Goal: Transaction & Acquisition: Subscribe to service/newsletter

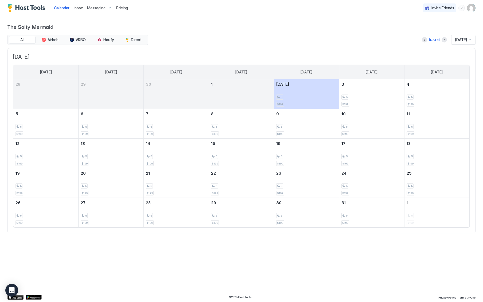
click at [123, 8] on span "Pricing" at bounding box center [122, 8] width 12 height 5
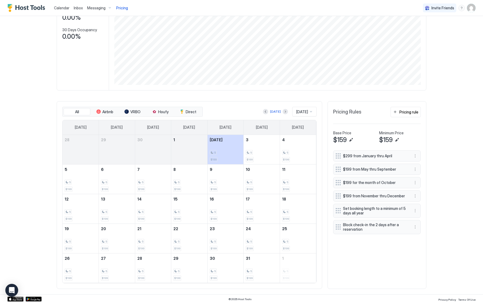
scroll to position [79, 0]
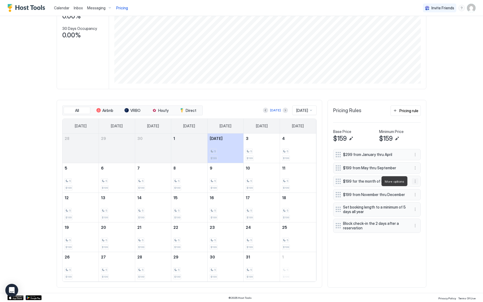
click at [413, 180] on button "More options" at bounding box center [415, 181] width 6 height 6
click at [417, 189] on div "Edit" at bounding box center [419, 189] width 12 height 4
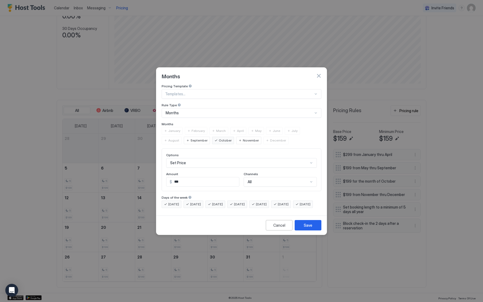
click at [177, 177] on input "***" at bounding box center [205, 181] width 67 height 9
type input "***"
click at [308, 228] on div "Save" at bounding box center [308, 226] width 9 height 6
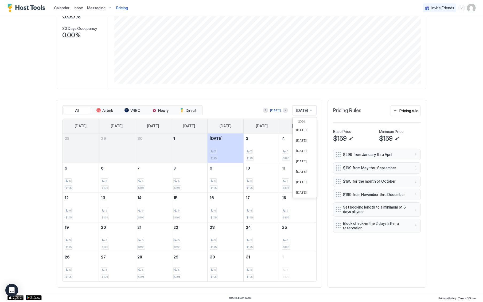
click at [311, 111] on div at bounding box center [311, 110] width 4 height 4
click at [299, 129] on span "[DATE]" at bounding box center [301, 130] width 11 height 4
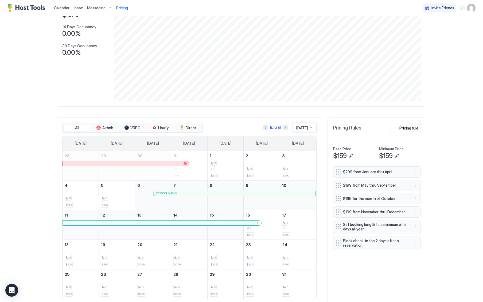
scroll to position [79, 0]
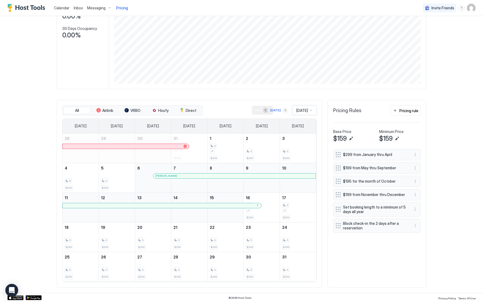
click at [283, 110] on button "Next month" at bounding box center [285, 110] width 5 height 5
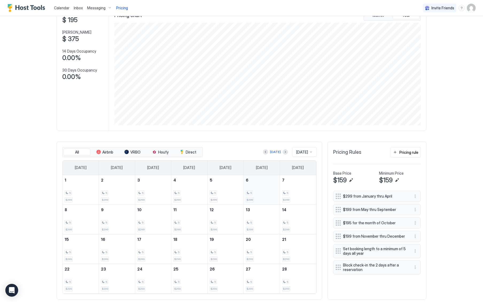
scroll to position [50, 0]
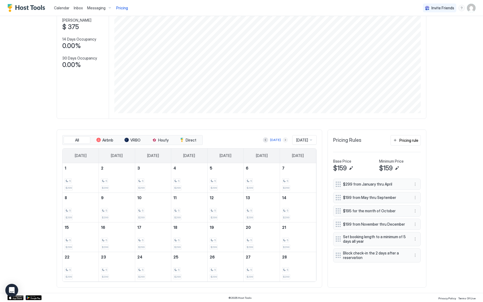
click at [283, 140] on button "Next month" at bounding box center [285, 139] width 5 height 5
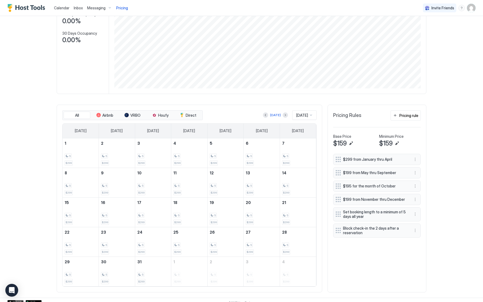
scroll to position [0, 0]
